Goal: Find specific page/section

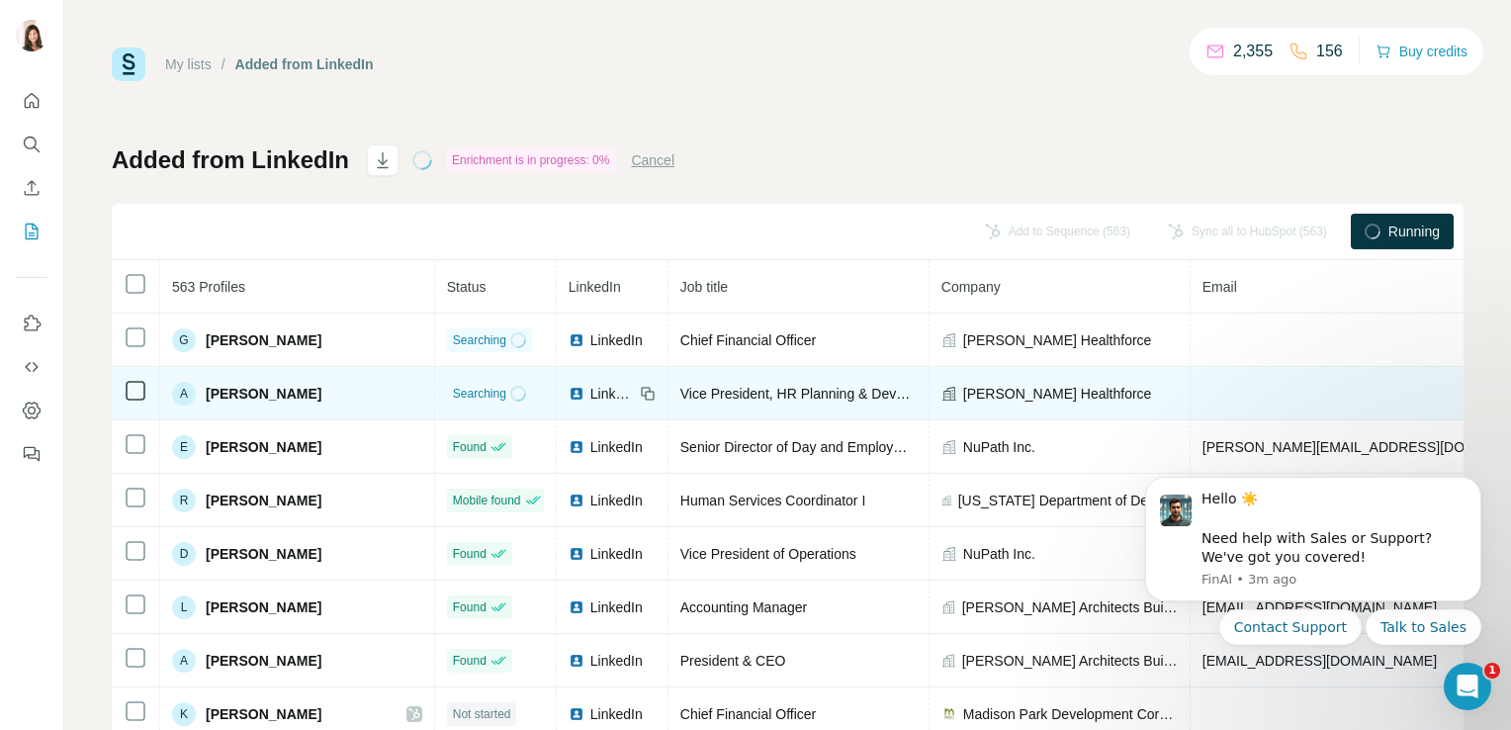
click at [229, 397] on span "[PERSON_NAME]" at bounding box center [264, 394] width 116 height 20
click at [182, 394] on div "A" at bounding box center [184, 394] width 24 height 24
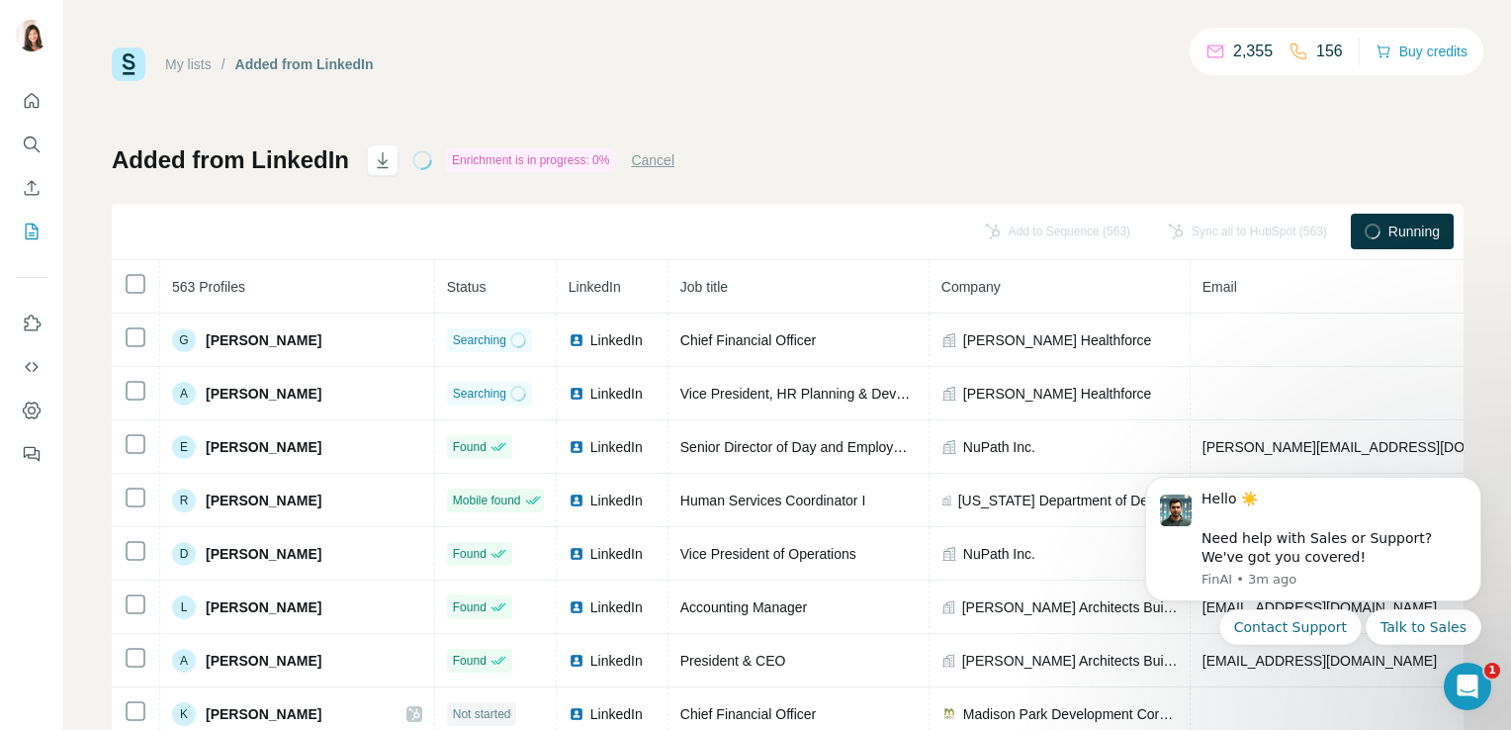
click at [127, 64] on img at bounding box center [129, 64] width 34 height 34
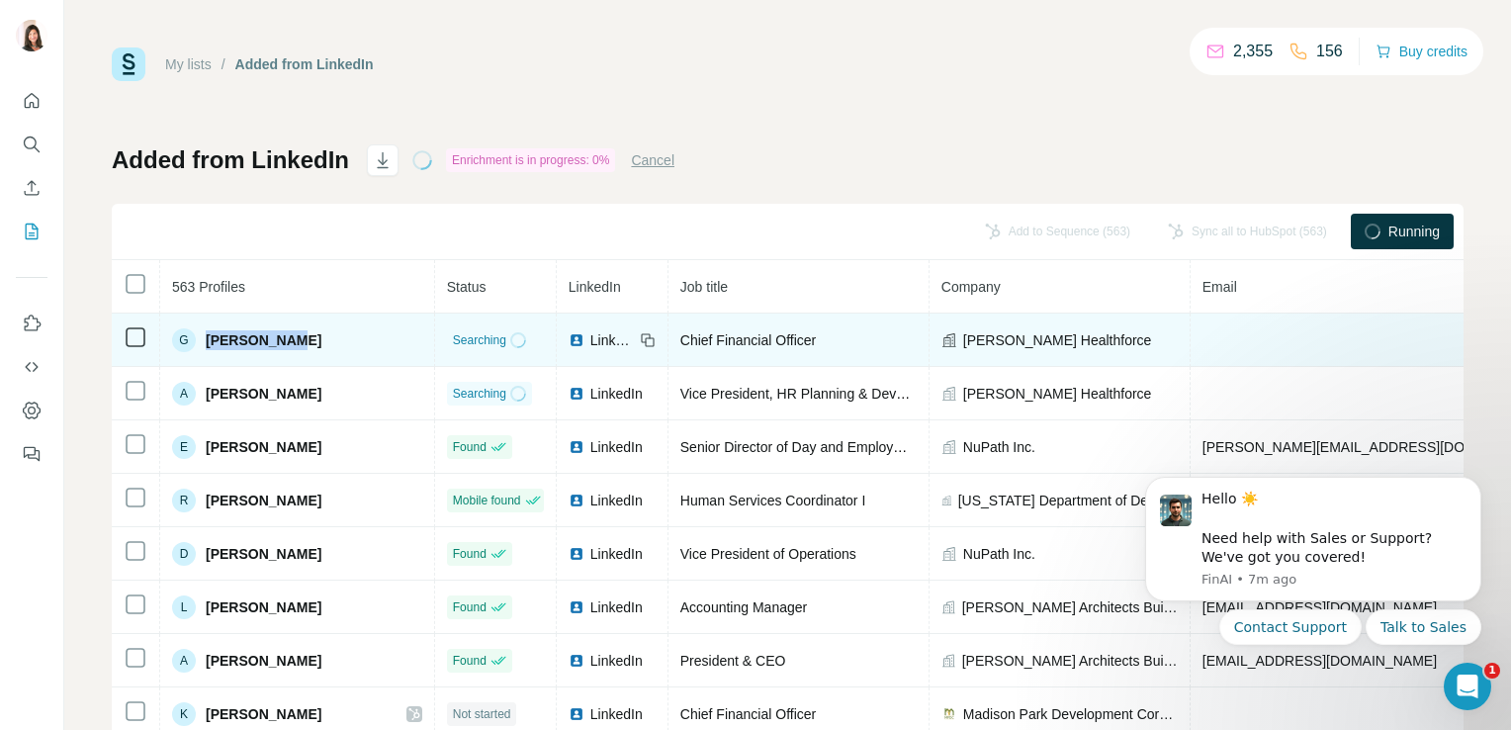
drag, startPoint x: 309, startPoint y: 339, endPoint x: 210, endPoint y: 346, distance: 100.1
click at [210, 346] on div "G [PERSON_NAME]" at bounding box center [297, 340] width 250 height 24
copy span "[PERSON_NAME]"
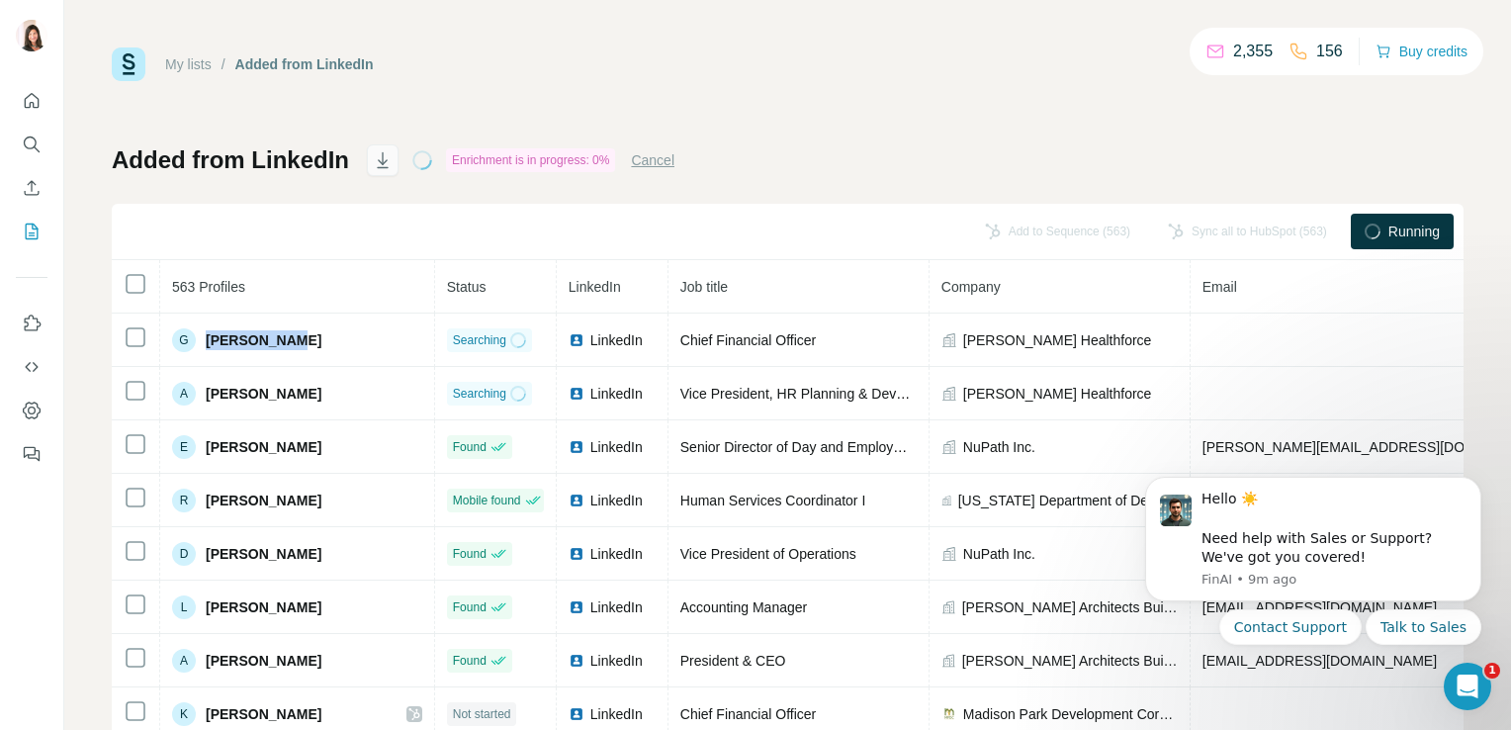
click at [385, 162] on icon "button" at bounding box center [383, 160] width 20 height 20
click at [645, 166] on button "Cancel" at bounding box center [652, 160] width 43 height 20
